Goal: Task Accomplishment & Management: Use online tool/utility

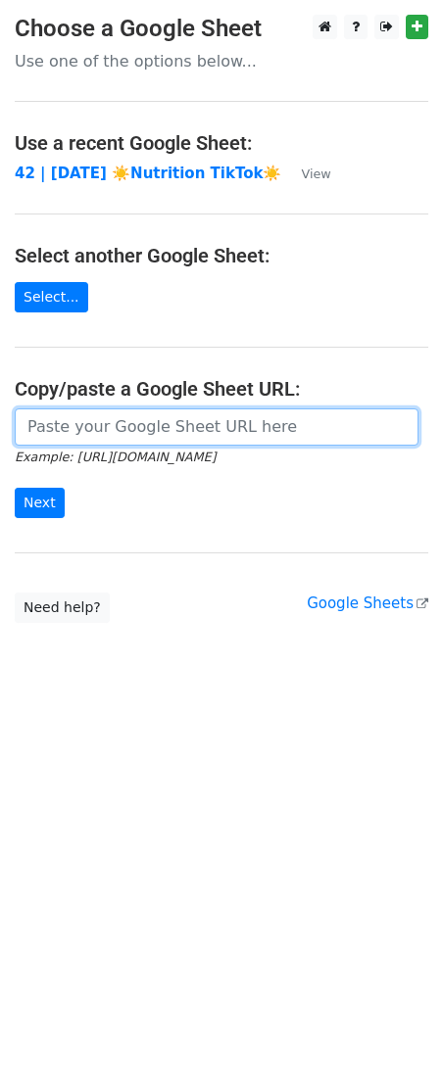
click at [149, 423] on input "url" at bounding box center [217, 426] width 404 height 37
paste input "https://docs.google.com/spreadsheets/d/1iKzxX8ggGwGyIuxrvMukZFjEw_2Y8GcQbEpcTFc…"
type input "https://docs.google.com/spreadsheets/d/1iKzxX8ggGwGyIuxrvMukZFjEw_2Y8GcQbEpcTFc…"
click at [15, 488] on input "Next" at bounding box center [40, 503] width 50 height 30
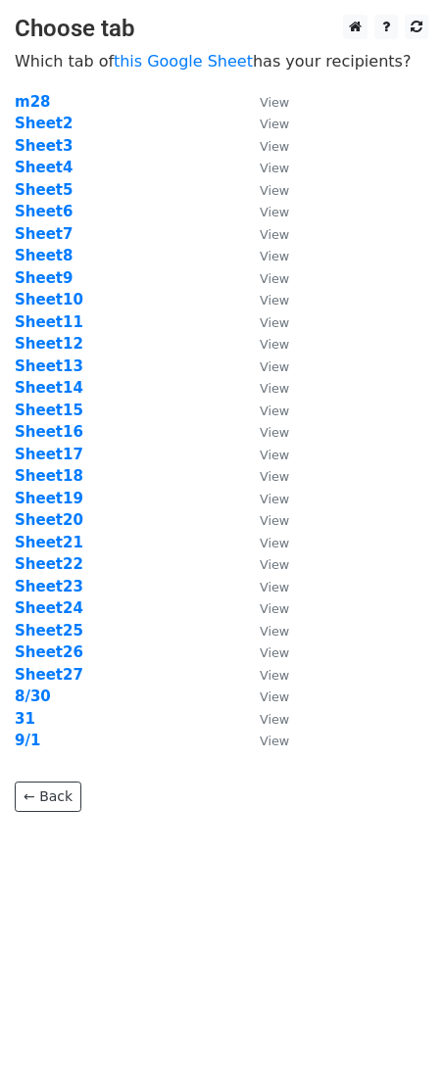
click at [111, 809] on p "← Back" at bounding box center [221, 782] width 413 height 60
click at [50, 187] on strong "Sheet5" at bounding box center [44, 190] width 58 height 18
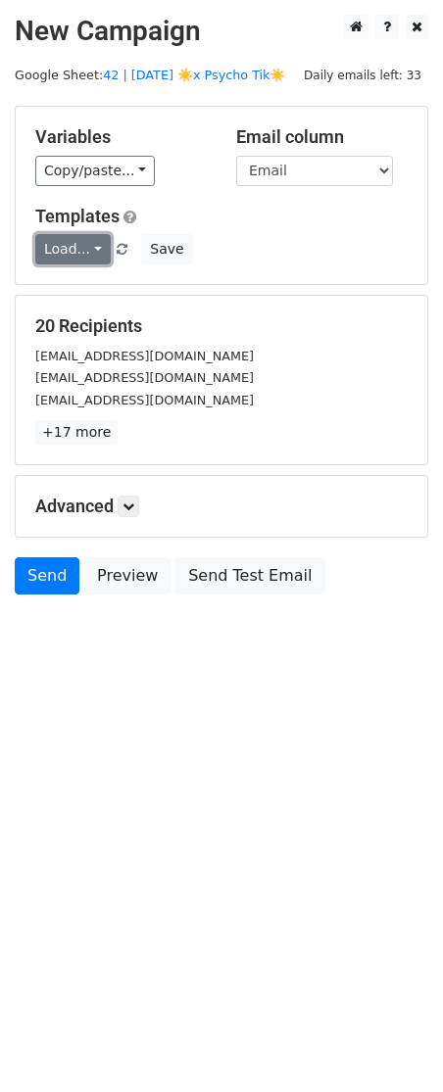
click at [61, 247] on link "Load..." at bounding box center [72, 249] width 75 height 30
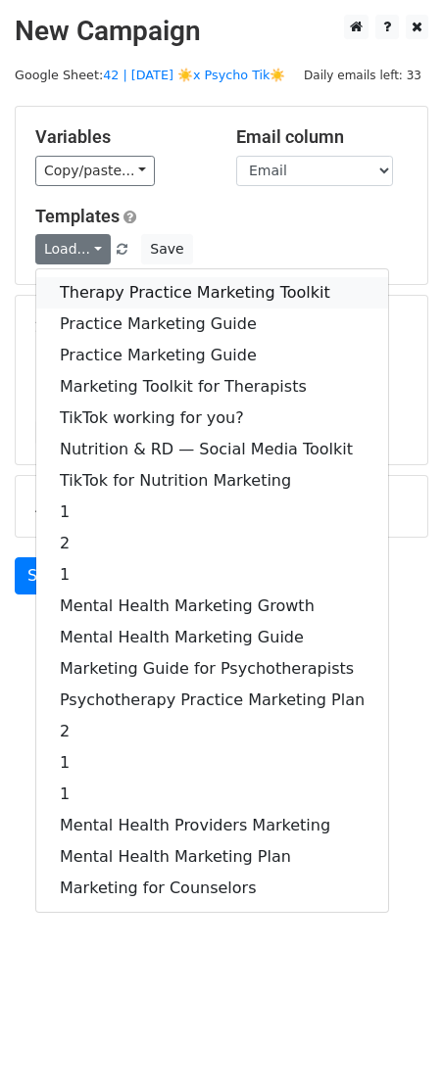
click at [120, 293] on link "Therapy Practice Marketing Toolkit" at bounding box center [212, 292] width 352 height 31
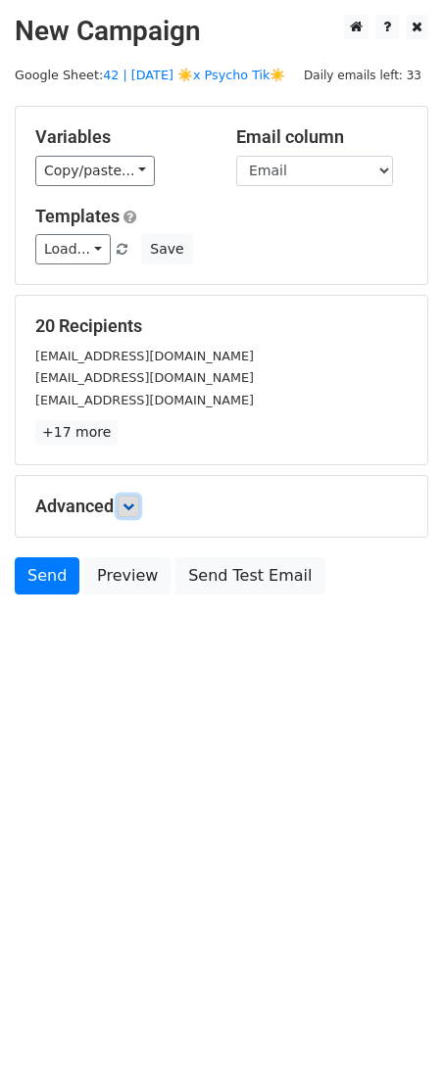
click at [130, 506] on icon at bounding box center [128, 507] width 12 height 12
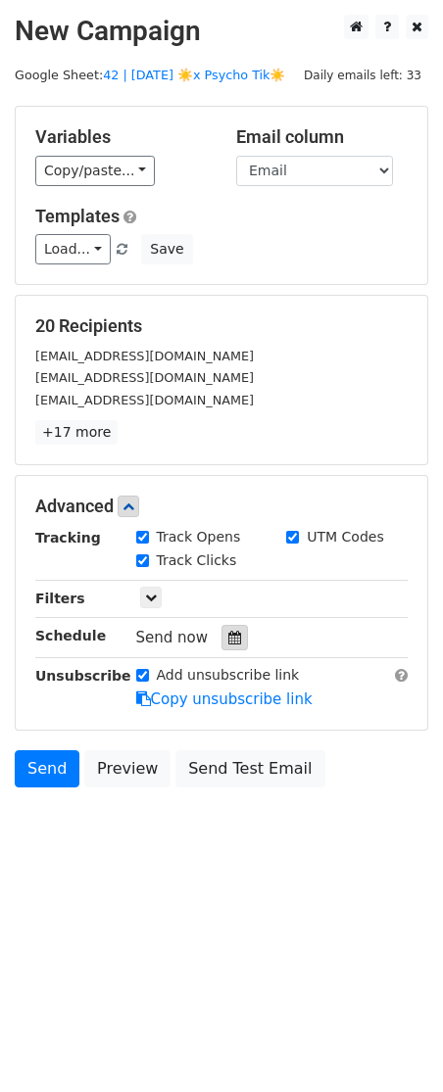
click at [228, 634] on icon at bounding box center [234, 638] width 13 height 14
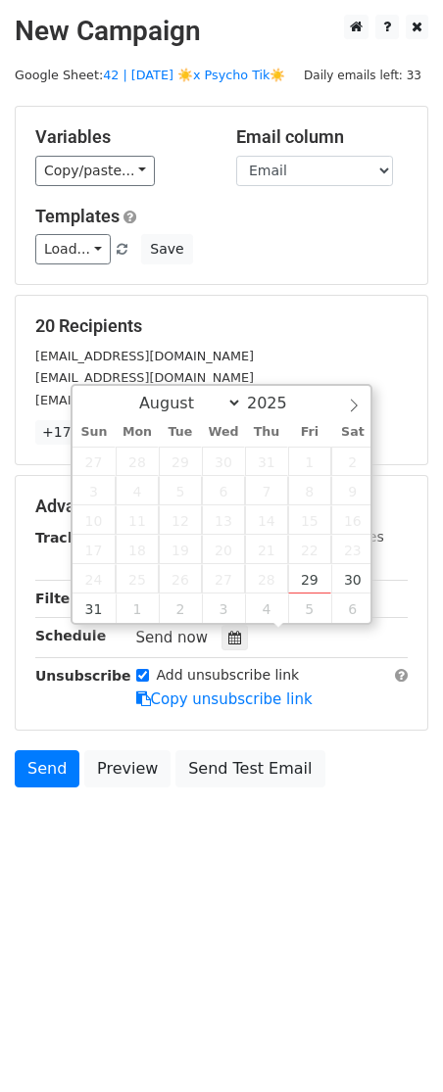
type input "2025-09-05 12:00"
select select "8"
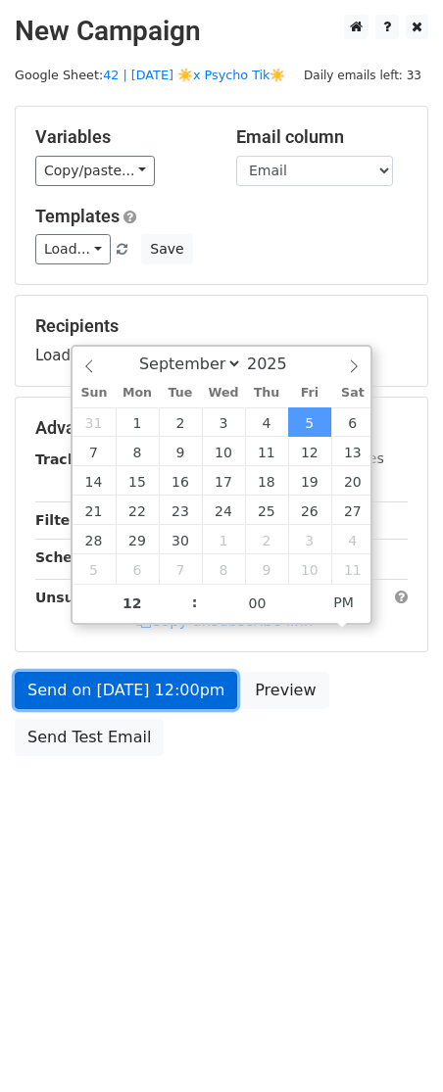
click at [195, 701] on link "Send on Sep 5 at 12:00pm" at bounding box center [126, 690] width 222 height 37
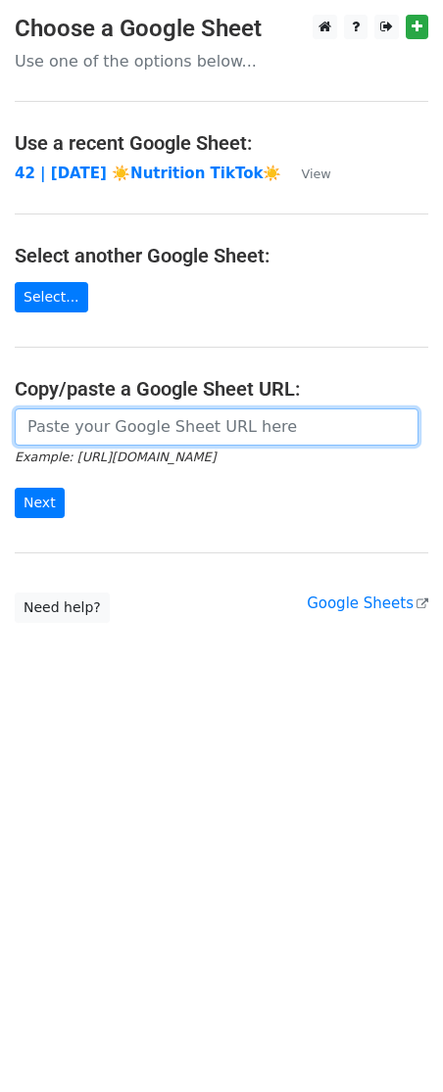
click at [181, 426] on input "url" at bounding box center [217, 426] width 404 height 37
paste input "https://docs.google.com/spreadsheets/d/1iKzxX8ggGwGyIuxrvMukZFjEw_2Y8GcQbEpcTFc…"
type input "https://docs.google.com/spreadsheets/d/1iKzxX8ggGwGyIuxrvMukZFjEw_2Y8GcQbEpcTFc…"
click at [15, 488] on input "Next" at bounding box center [40, 503] width 50 height 30
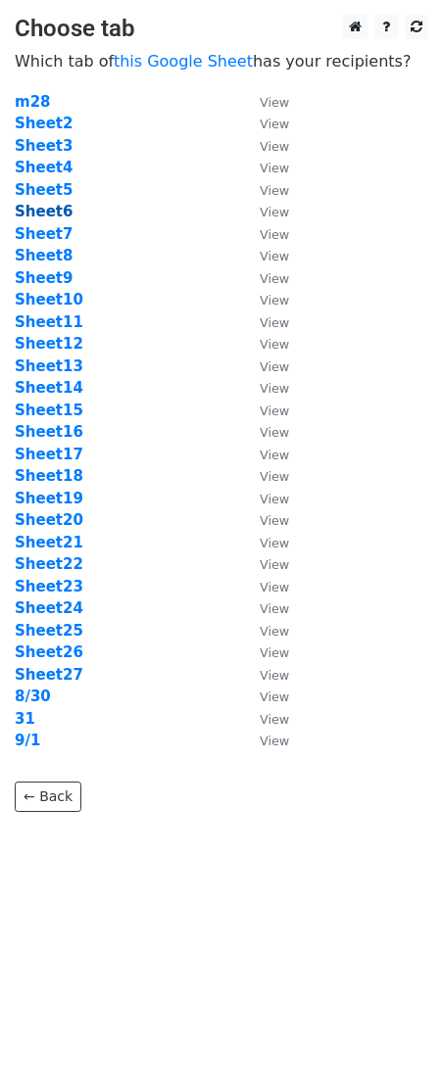
click at [37, 215] on strong "Sheet6" at bounding box center [44, 212] width 58 height 18
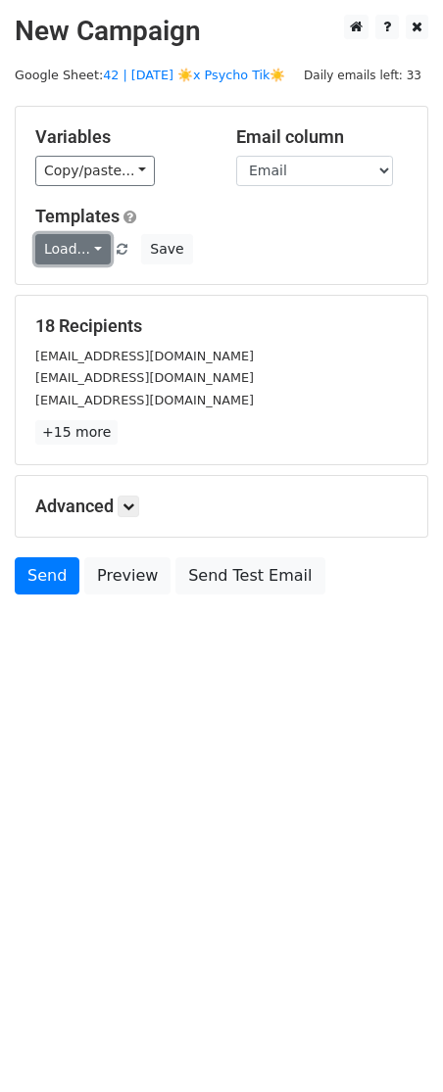
click at [72, 246] on link "Load..." at bounding box center [72, 249] width 75 height 30
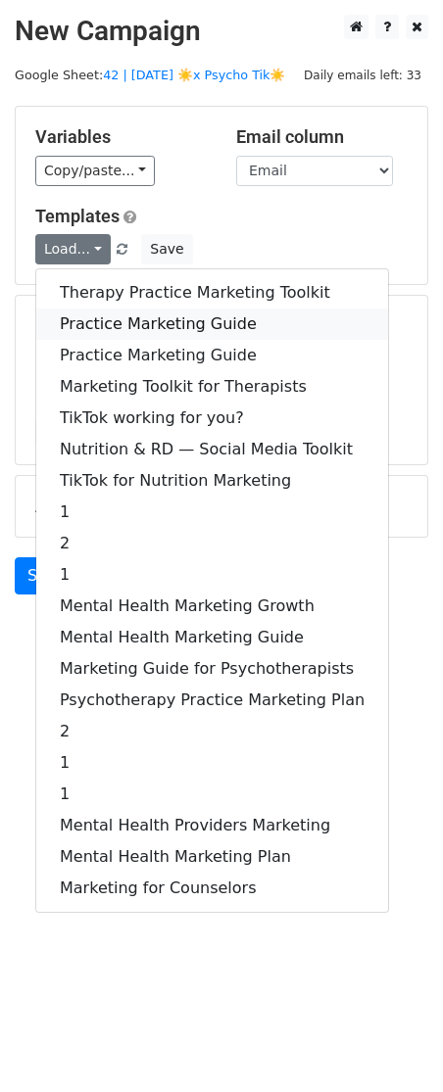
click at [100, 322] on link "Practice Marketing Guide" at bounding box center [212, 324] width 352 height 31
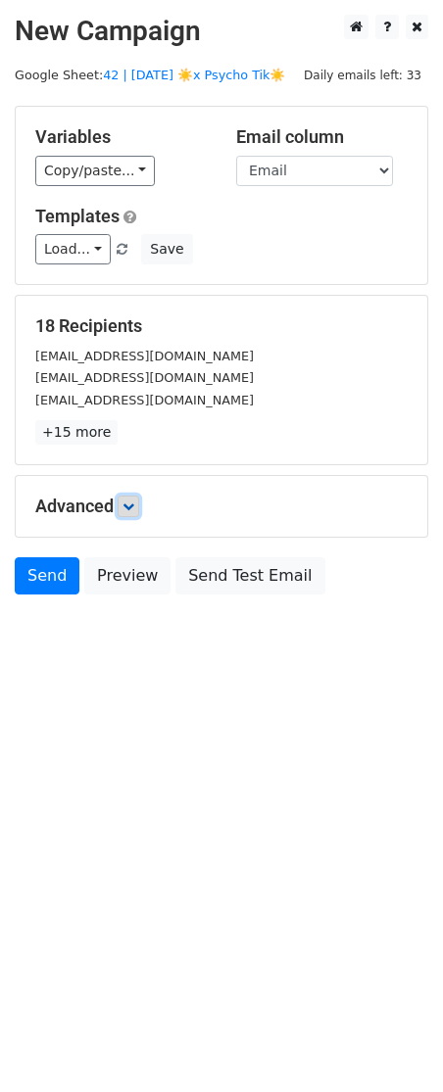
click at [134, 507] on icon at bounding box center [128, 507] width 12 height 12
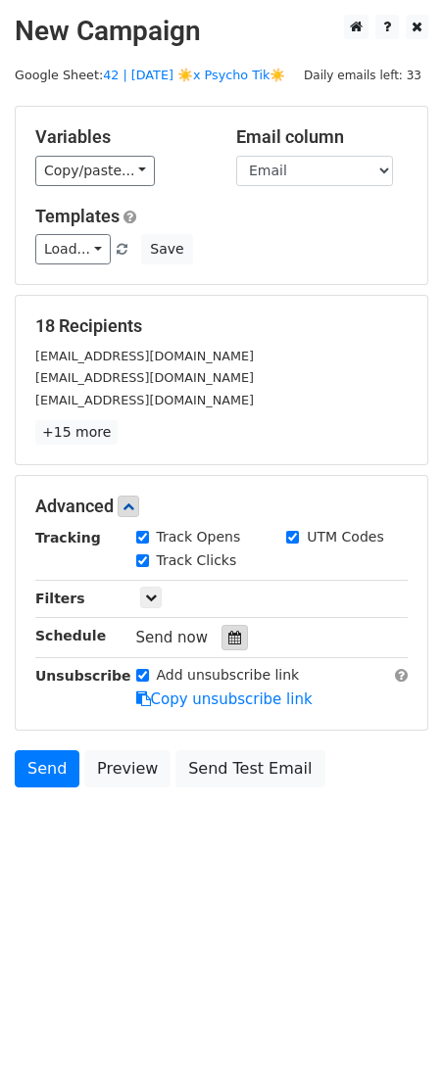
click at [229, 643] on icon at bounding box center [234, 638] width 13 height 14
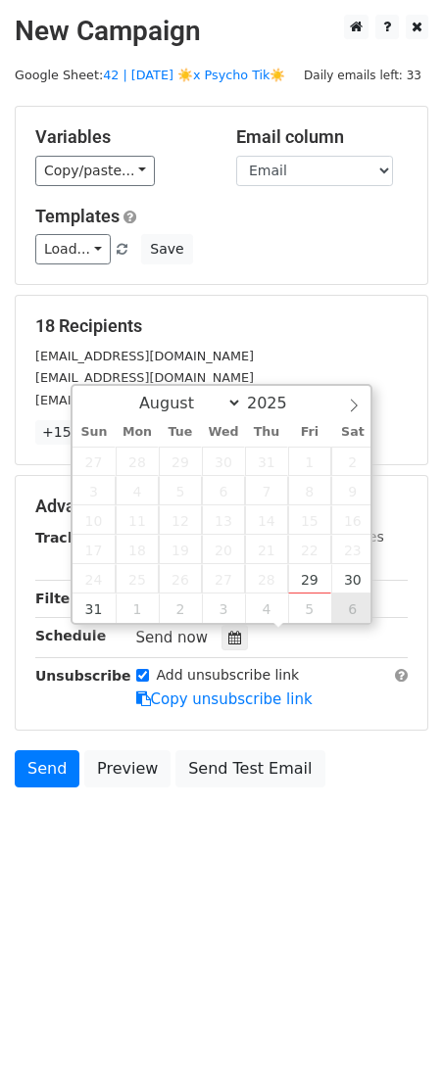
type input "[DATE] 12:00"
select select "8"
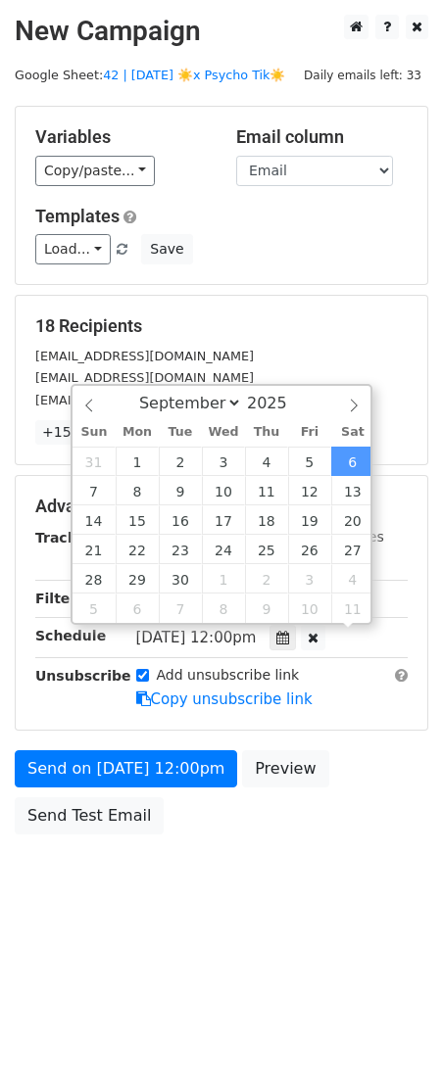
scroll to position [1, 0]
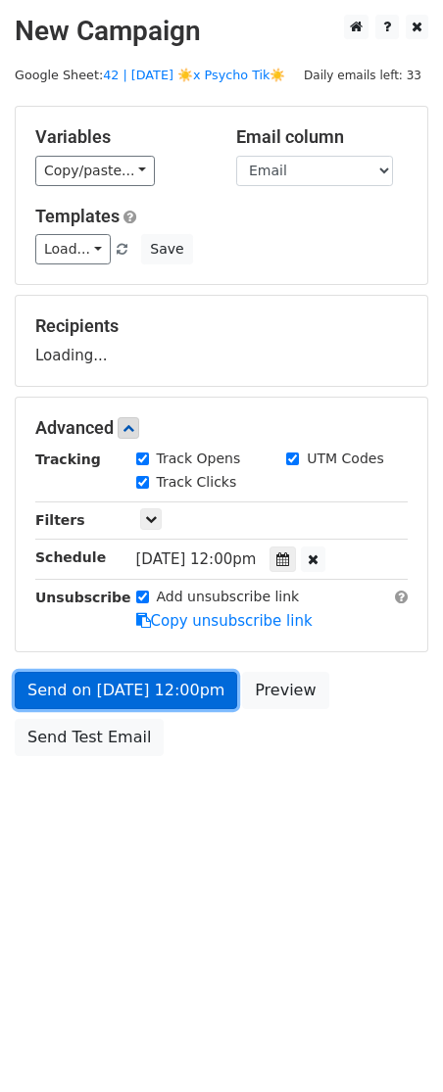
click at [172, 695] on link "Send on [DATE] 12:00pm" at bounding box center [126, 690] width 222 height 37
